Goal: Information Seeking & Learning: Learn about a topic

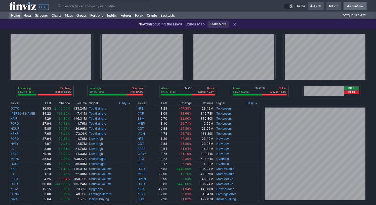
click at [355, 6] on span "chunfliu6" at bounding box center [357, 6] width 13 height 4
click at [344, 36] on link "Sign Out" at bounding box center [353, 37] width 28 height 8
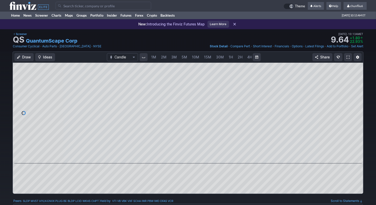
scroll to position [0, 26]
click at [158, 55] on span "5M" at bounding box center [159, 57] width 6 height 4
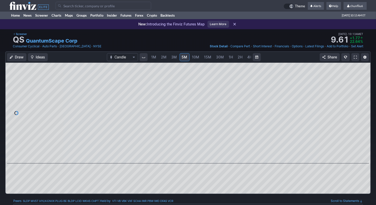
click at [155, 58] on span "1M" at bounding box center [154, 57] width 5 height 4
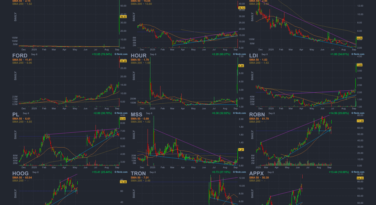
scroll to position [101, 0]
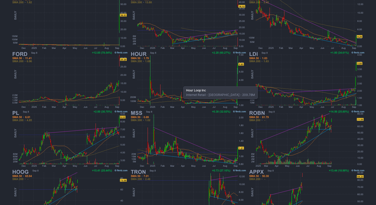
click at [181, 84] on img at bounding box center [188, 79] width 118 height 59
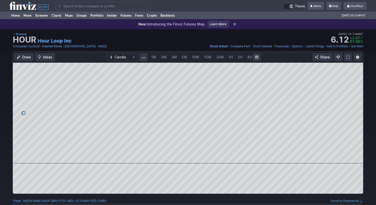
scroll to position [0, 26]
click at [157, 59] on span "5M" at bounding box center [159, 57] width 6 height 4
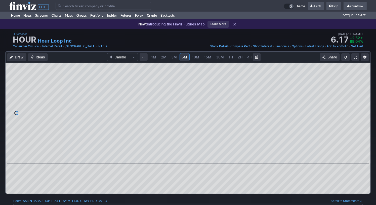
click at [153, 59] on span "1M" at bounding box center [154, 57] width 5 height 4
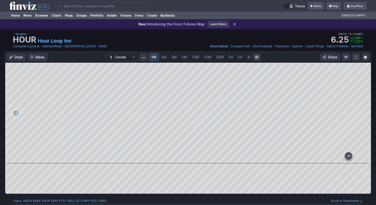
drag, startPoint x: 364, startPoint y: 88, endPoint x: 361, endPoint y: 112, distance: 24.1
click at [361, 112] on div at bounding box center [366, 112] width 11 height 88
click at [356, 58] on span at bounding box center [356, 57] width 3 height 4
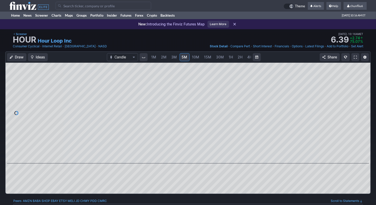
scroll to position [0, 26]
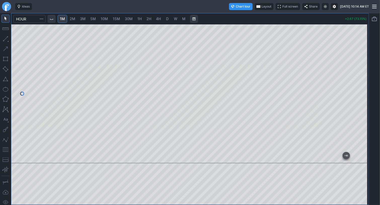
click at [94, 20] on span "5M" at bounding box center [93, 19] width 6 height 4
drag, startPoint x: 362, startPoint y: 71, endPoint x: 361, endPoint y: 86, distance: 15.2
click at [361, 85] on div at bounding box center [363, 92] width 11 height 126
drag, startPoint x: 364, startPoint y: 63, endPoint x: 363, endPoint y: 82, distance: 19.4
click at [363, 82] on div at bounding box center [363, 92] width 11 height 126
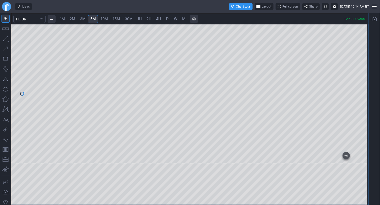
click at [6, 149] on button "button" at bounding box center [6, 150] width 8 height 8
click at [283, 5] on span "Full screen" at bounding box center [291, 6] width 16 height 5
click at [283, 4] on span "Full screen" at bounding box center [291, 6] width 16 height 5
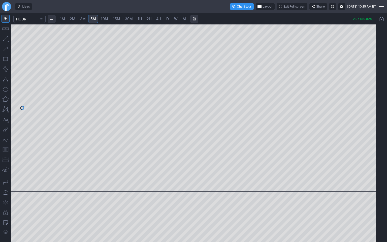
click at [283, 6] on span "Exit Full screen" at bounding box center [294, 6] width 22 height 5
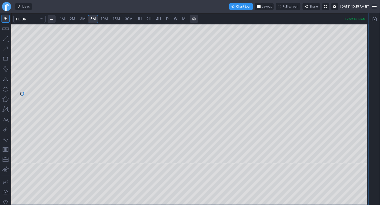
click at [262, 6] on span "Layout" at bounding box center [267, 6] width 10 height 5
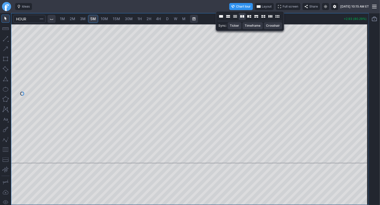
click at [242, 17] on button "Layout" at bounding box center [242, 16] width 7 height 7
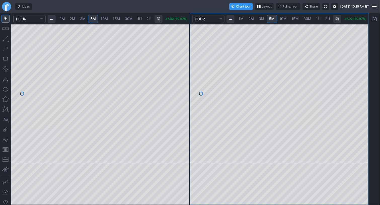
drag, startPoint x: 364, startPoint y: 47, endPoint x: 362, endPoint y: 65, distance: 18.1
click at [362, 65] on div at bounding box center [363, 92] width 11 height 126
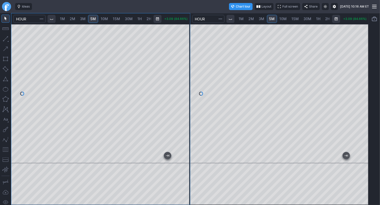
click at [63, 19] on span "1M" at bounding box center [62, 19] width 5 height 4
drag, startPoint x: 188, startPoint y: 47, endPoint x: 186, endPoint y: 82, distance: 34.6
click at [186, 82] on div at bounding box center [185, 92] width 11 height 126
drag, startPoint x: 6, startPoint y: 151, endPoint x: 11, endPoint y: 141, distance: 11.0
click at [7, 150] on button "button" at bounding box center [6, 150] width 8 height 8
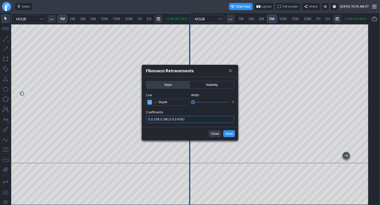
click at [193, 119] on input "0,0.236,0.382,0.5,0.618,1" at bounding box center [190, 119] width 88 height 7
type input "0,0.236,0.382,0.5,0.618,1,.786"
click at [228, 135] on span "Save" at bounding box center [229, 133] width 7 height 5
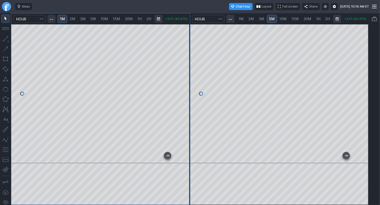
drag, startPoint x: 187, startPoint y: 77, endPoint x: 185, endPoint y: 71, distance: 5.8
click at [185, 71] on div at bounding box center [185, 92] width 11 height 126
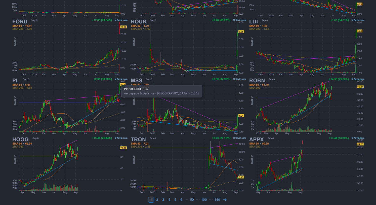
scroll to position [135, 0]
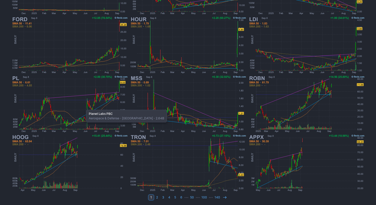
click at [84, 107] on img at bounding box center [70, 104] width 118 height 59
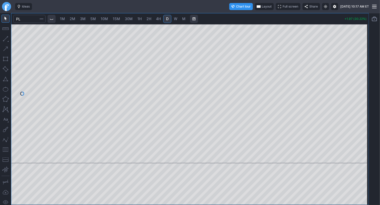
click at [73, 20] on span "2M" at bounding box center [73, 19] width 6 height 4
drag, startPoint x: 365, startPoint y: 56, endPoint x: 366, endPoint y: 77, distance: 20.9
click at [366, 77] on div at bounding box center [363, 92] width 11 height 126
drag, startPoint x: 363, startPoint y: 66, endPoint x: 363, endPoint y: 76, distance: 10.1
click at [363, 76] on div at bounding box center [363, 92] width 11 height 126
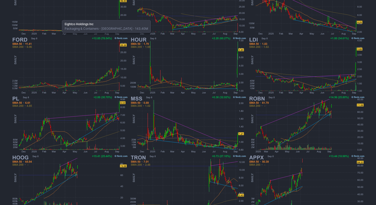
scroll to position [135, 0]
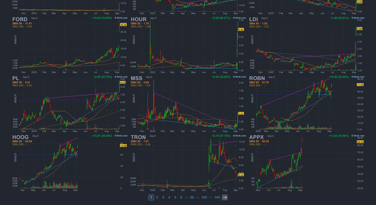
click at [225, 196] on icon at bounding box center [225, 197] width 4 height 4
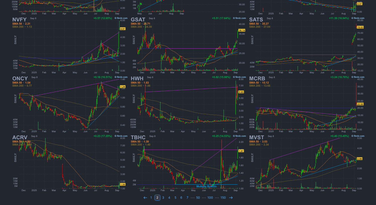
scroll to position [135, 0]
click at [229, 196] on icon at bounding box center [231, 197] width 4 height 4
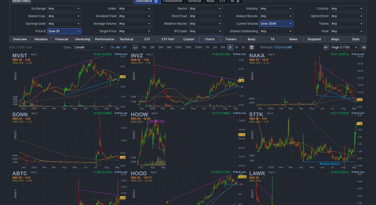
scroll to position [25, 0]
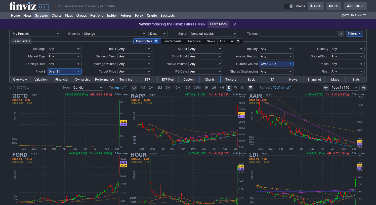
scroll to position [135, 0]
